Goal: Find specific page/section: Find specific page/section

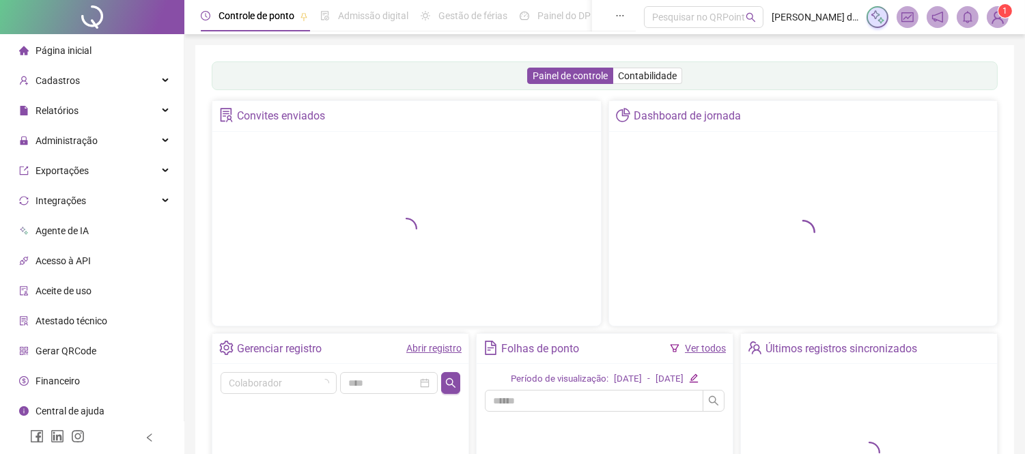
click at [994, 14] on img at bounding box center [998, 17] width 20 height 20
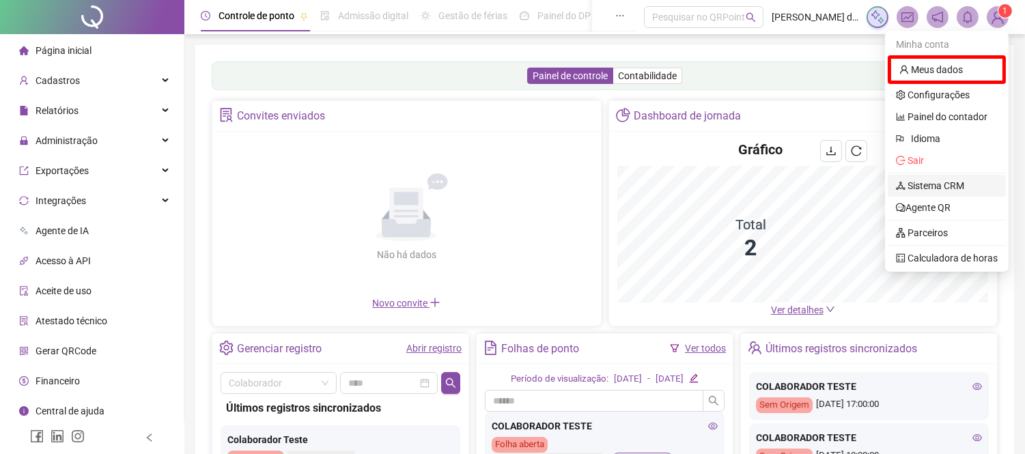
click at [956, 189] on link "Sistema CRM" at bounding box center [930, 185] width 68 height 11
